Goal: Information Seeking & Learning: Learn about a topic

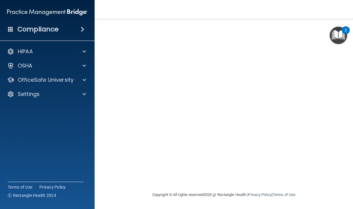
scroll to position [44, 0]
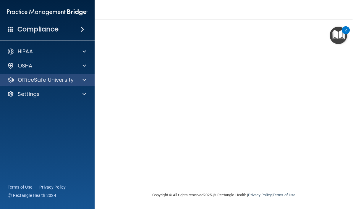
click at [84, 81] on span at bounding box center [85, 79] width 4 height 7
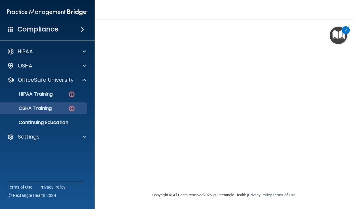
click at [59, 106] on div "OSHA Training" at bounding box center [44, 108] width 81 height 6
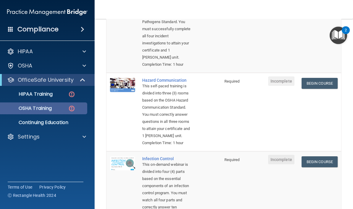
scroll to position [113, 0]
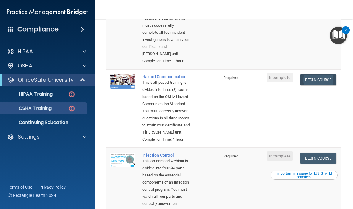
click at [329, 85] on link "Begin Course" at bounding box center [318, 79] width 36 height 11
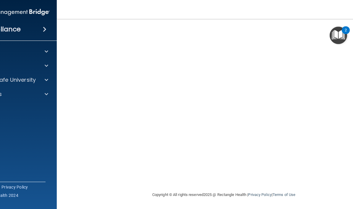
scroll to position [57, 0]
click at [346, 3] on nav "Toggle navigation Chris Tennier chris.tennier@renotahoederm.com Manage My Enter…" at bounding box center [224, 9] width 335 height 19
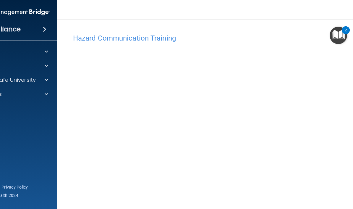
scroll to position [0, 0]
click at [52, 80] on div at bounding box center [45, 79] width 15 height 7
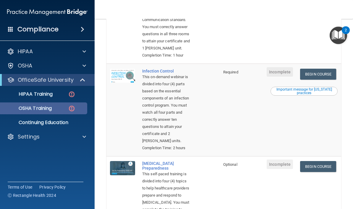
scroll to position [199, 0]
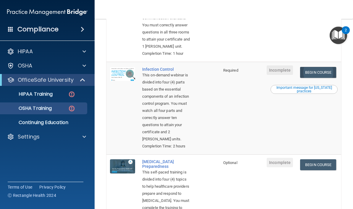
click at [329, 78] on link "Begin Course" at bounding box center [318, 72] width 36 height 11
